Goal: Task Accomplishment & Management: Manage account settings

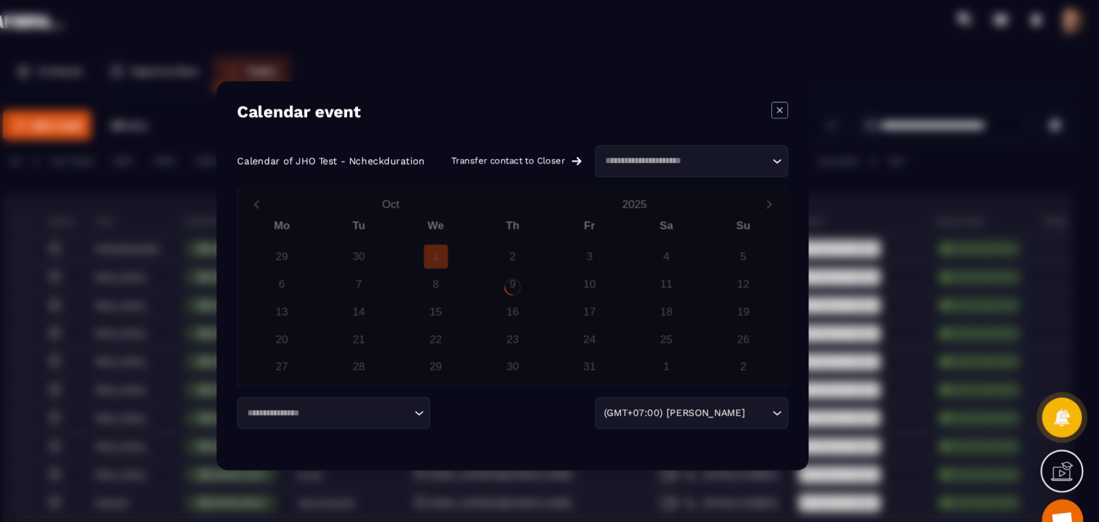
scroll to position [15, 0]
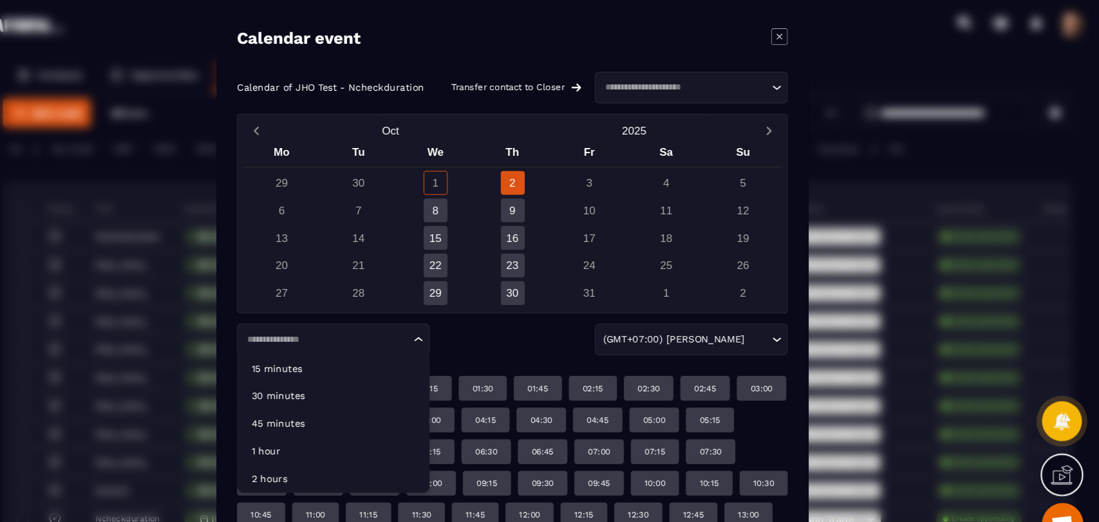
click at [386, 328] on div "Loading..." at bounding box center [382, 318] width 180 height 30
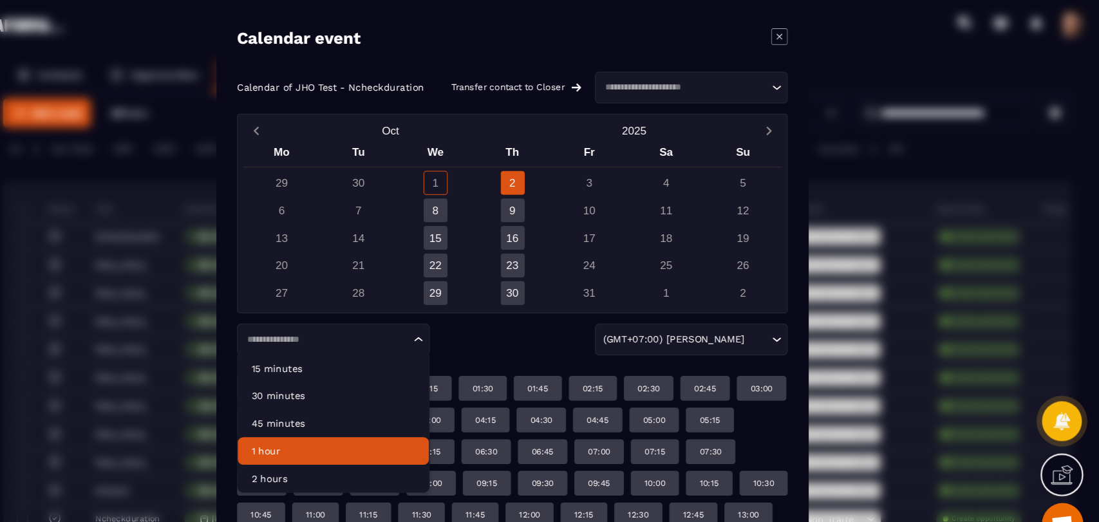
click at [376, 426] on p "1 hour" at bounding box center [382, 421] width 153 height 13
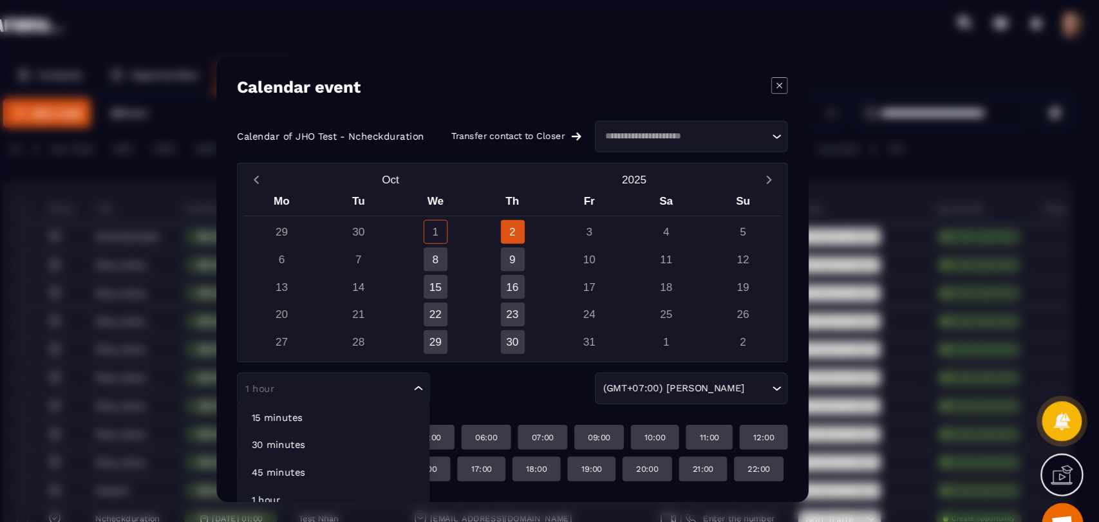
click at [386, 359] on div "1 hour Loading..." at bounding box center [382, 363] width 180 height 30
click at [375, 487] on p "2 hours" at bounding box center [382, 493] width 153 height 13
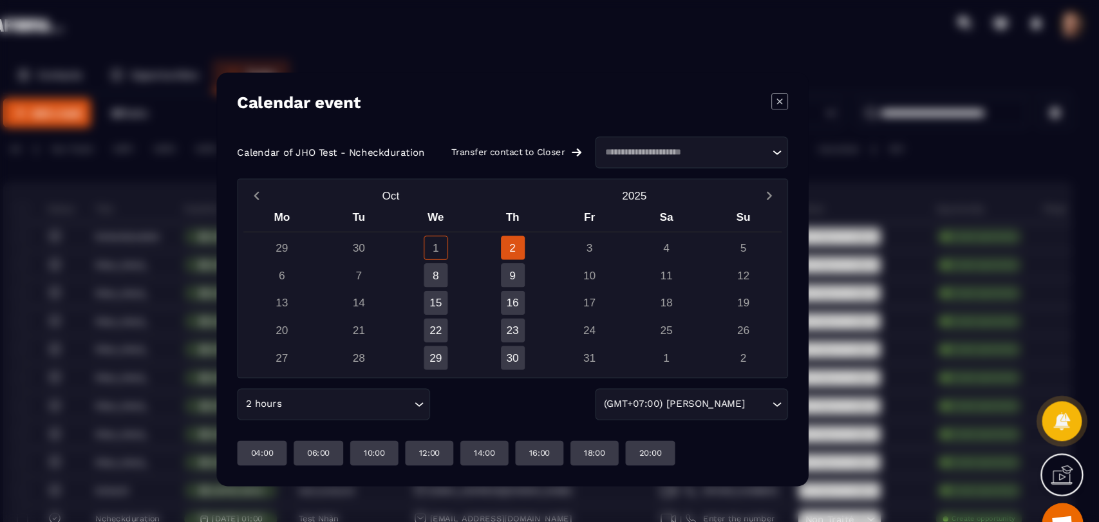
click at [799, 94] on icon "Modal window" at bounding box center [799, 94] width 5 height 5
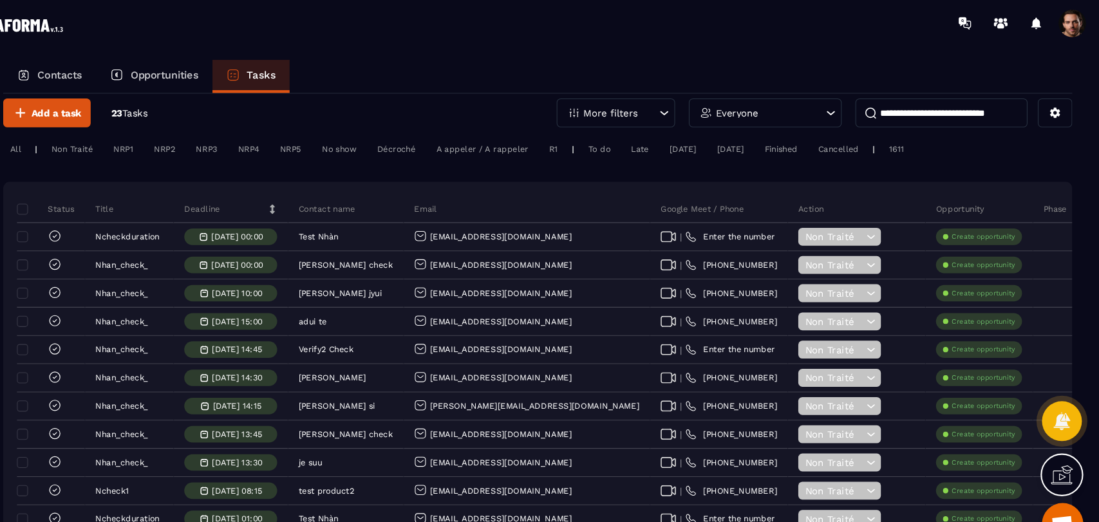
click at [225, 71] on p "Opportunities" at bounding box center [225, 70] width 64 height 12
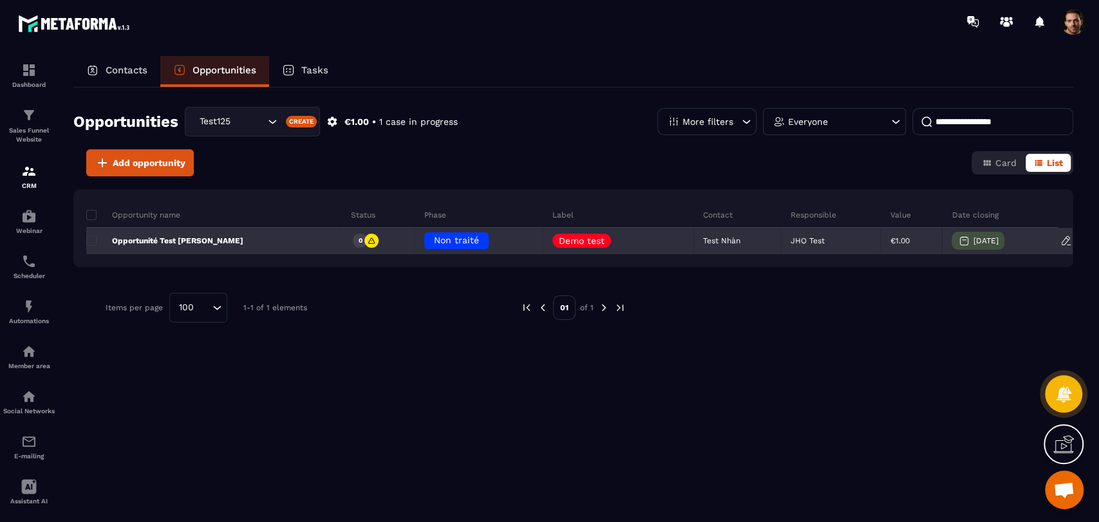
click at [169, 241] on p "Opportunité Test [PERSON_NAME]" at bounding box center [164, 241] width 157 height 10
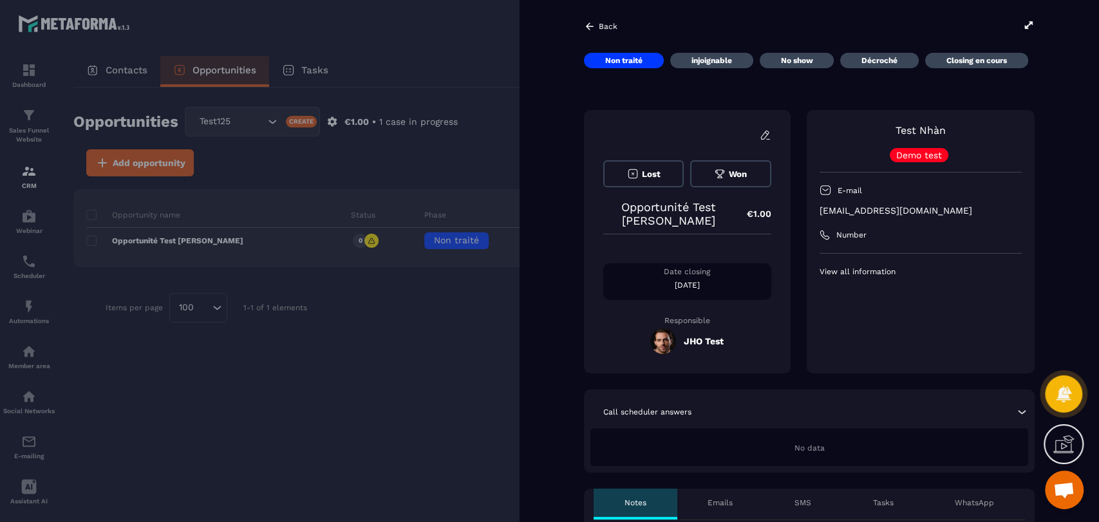
scroll to position [71, 0]
